Goal: Task Accomplishment & Management: Complete application form

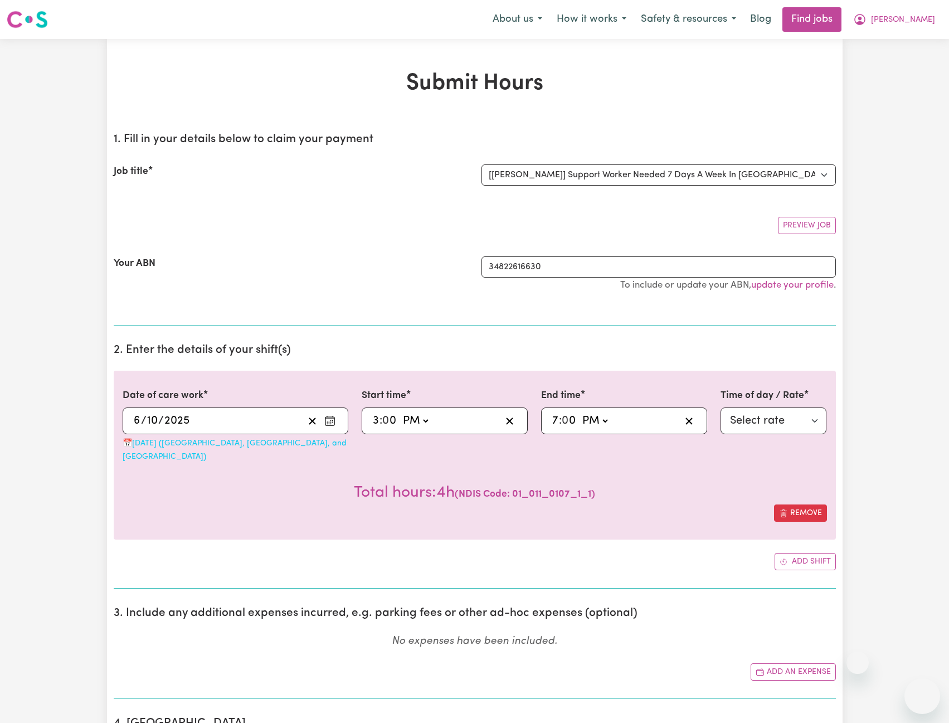
select select "14115"
select select "pm"
click at [926, 22] on span "[PERSON_NAME]" at bounding box center [903, 20] width 64 height 12
click at [900, 78] on link "Logout" at bounding box center [898, 85] width 88 height 21
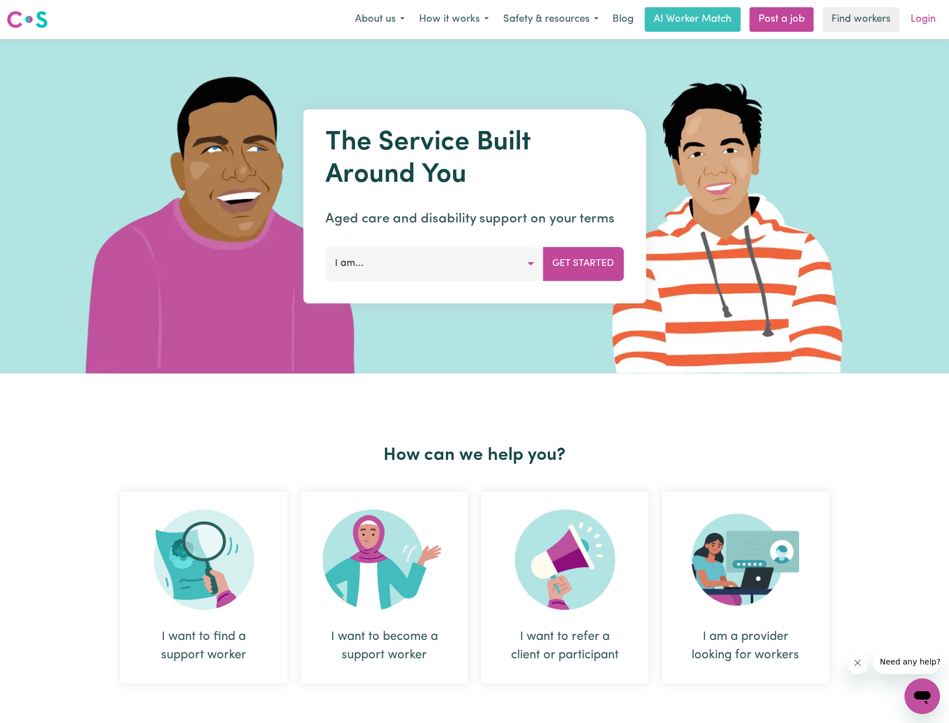
click at [913, 17] on link "Login" at bounding box center [923, 19] width 38 height 25
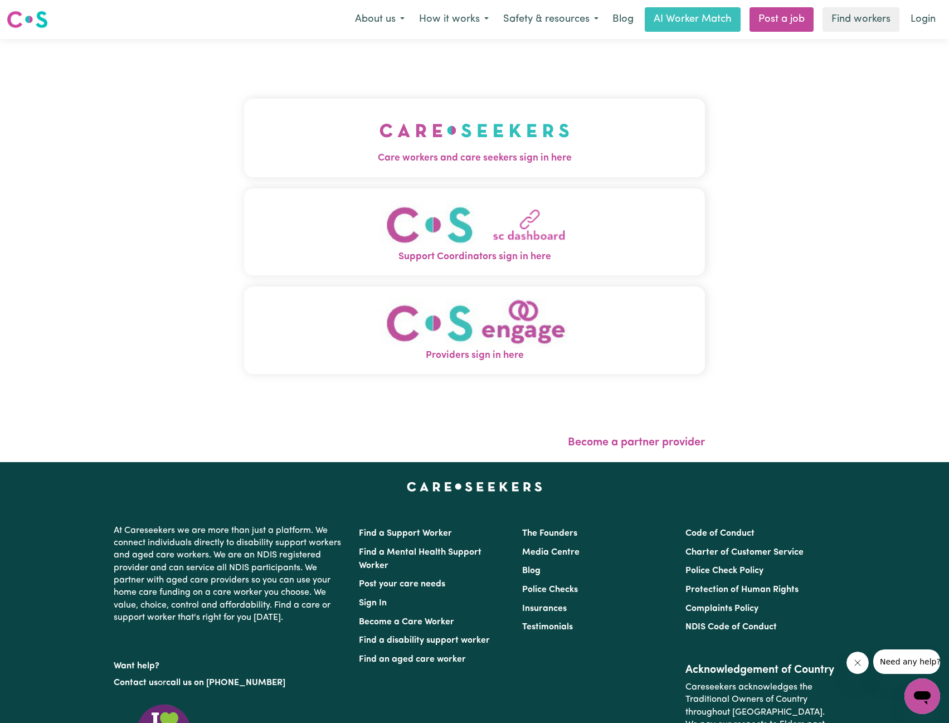
click at [342, 167] on button "Care workers and care seekers sign in here" at bounding box center [474, 138] width 461 height 78
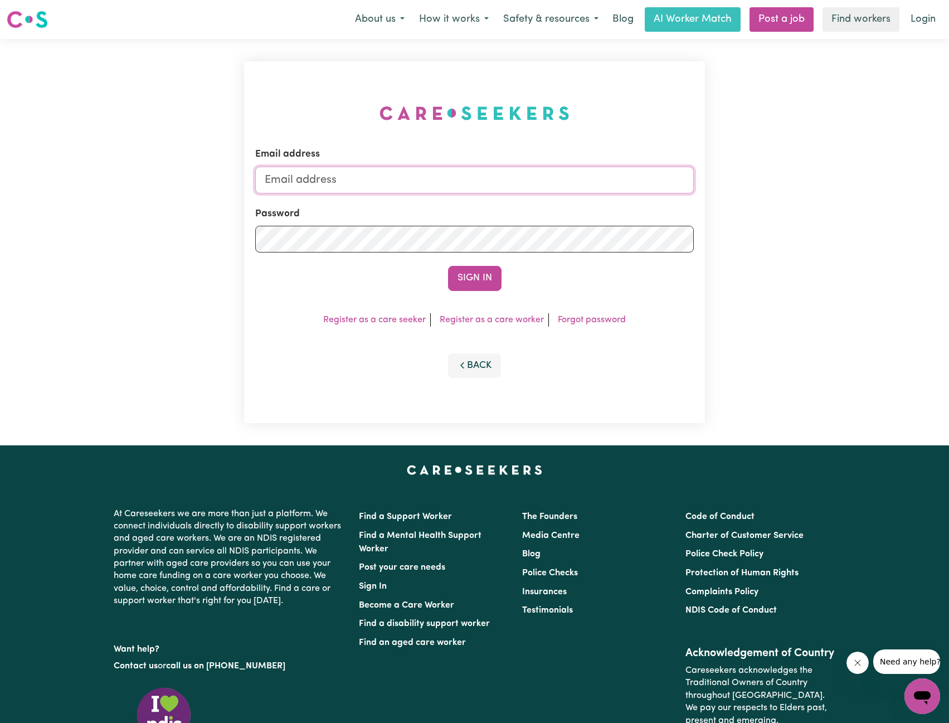
click at [322, 168] on input "Email address" at bounding box center [474, 180] width 439 height 27
paste input "[EMAIL_ADDRESS][DOMAIN_NAME]"
type input "[EMAIL_ADDRESS][DOMAIN_NAME]"
click at [484, 279] on button "Sign In" at bounding box center [474, 278] width 53 height 25
